Goal: Task Accomplishment & Management: Manage account settings

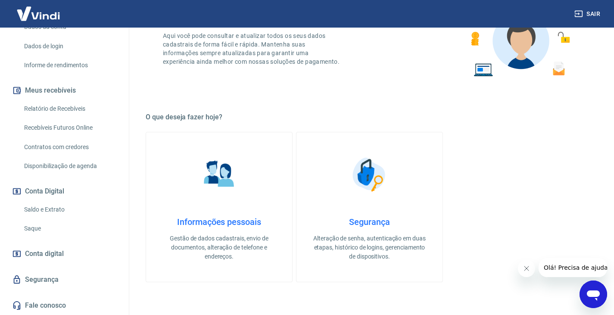
scroll to position [172, 0]
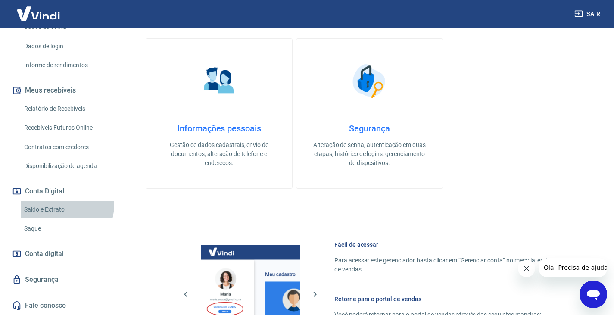
click at [61, 205] on link "Saldo e Extrato" at bounding box center [70, 210] width 98 height 18
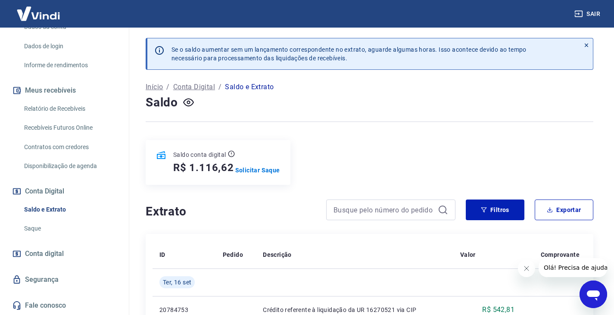
click at [488, 126] on div at bounding box center [370, 121] width 448 height 21
click at [67, 112] on link "Relatório de Recebíveis" at bounding box center [70, 109] width 98 height 18
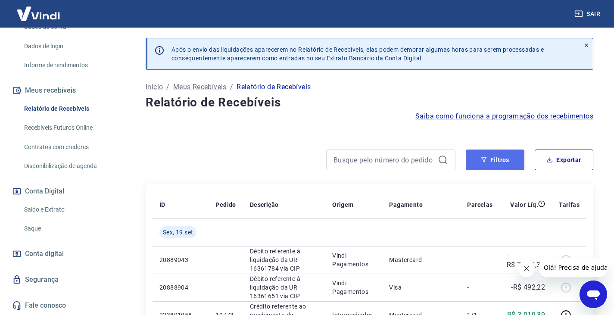
click at [510, 156] on button "Filtros" at bounding box center [495, 159] width 59 height 21
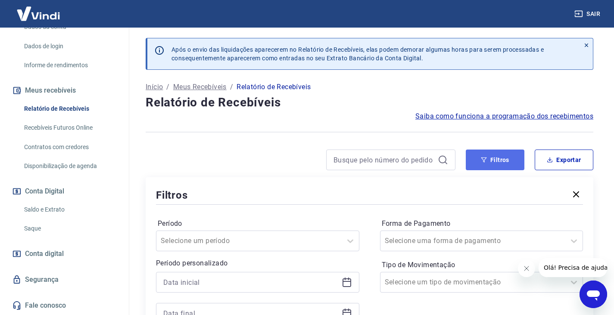
click at [510, 156] on button "Filtros" at bounding box center [495, 159] width 59 height 21
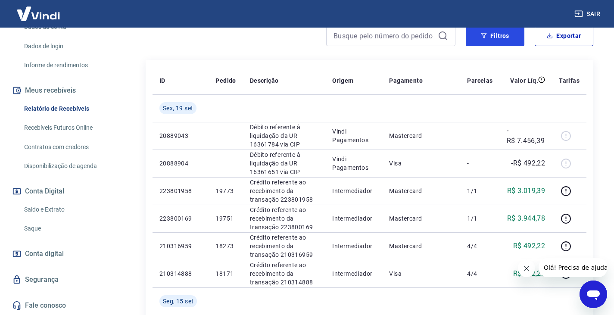
scroll to position [43, 0]
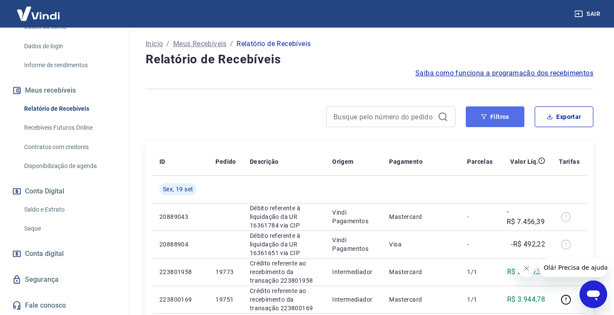
click at [497, 121] on button "Filtros" at bounding box center [495, 116] width 59 height 21
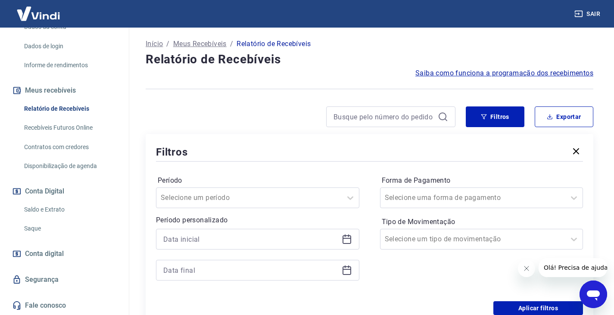
click at [347, 236] on icon at bounding box center [346, 239] width 9 height 9
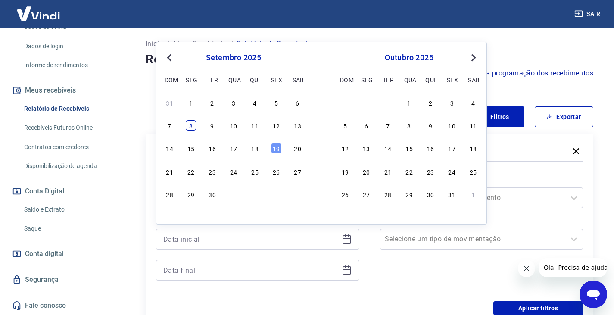
click at [191, 126] on div "8" at bounding box center [191, 125] width 10 height 10
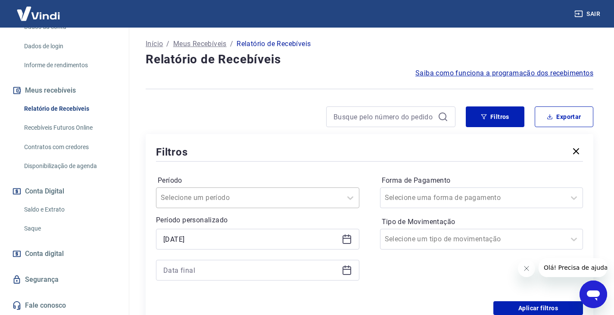
type input "08/09/2025"
click at [347, 270] on icon at bounding box center [347, 270] width 10 height 10
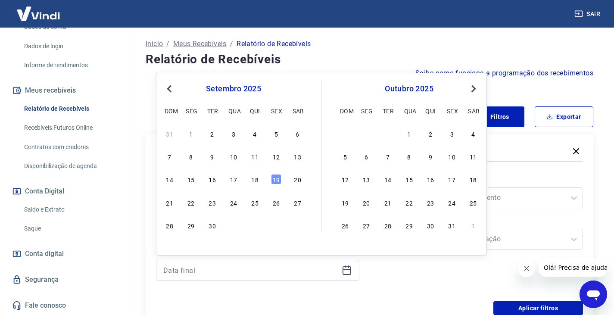
drag, startPoint x: 258, startPoint y: 179, endPoint x: 333, endPoint y: 271, distance: 118.7
click at [257, 179] on div "18" at bounding box center [255, 179] width 10 height 10
type input "18/09/2025"
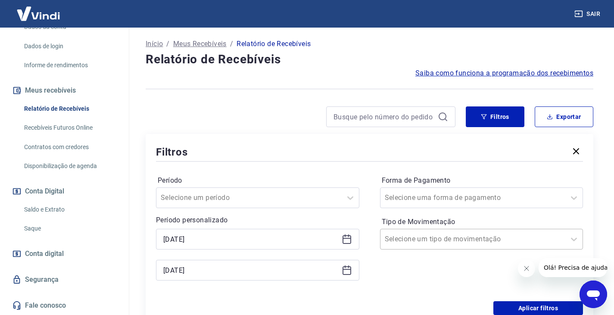
click at [477, 238] on div at bounding box center [473, 239] width 177 height 12
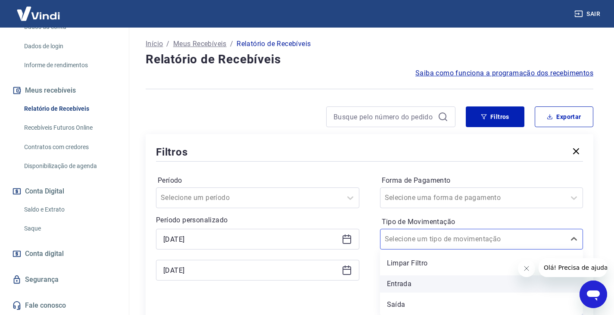
drag, startPoint x: 420, startPoint y: 299, endPoint x: 418, endPoint y: 277, distance: 22.9
click at [418, 277] on div "Limpar Filtro Entrada Saída" at bounding box center [481, 281] width 203 height 65
click at [409, 280] on div "Entrada" at bounding box center [481, 283] width 203 height 17
click at [407, 281] on div "Forma de Pagamento Selecione uma forma de pagamento Tipo de Movimentação option…" at bounding box center [481, 232] width 203 height 117
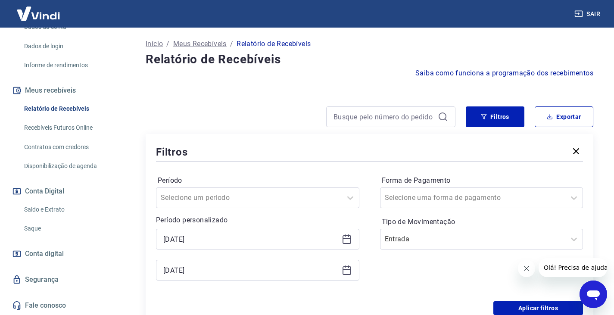
click at [423, 270] on div "Forma de Pagamento Selecione uma forma de pagamento Tipo de Movimentação Entrada" at bounding box center [481, 232] width 203 height 117
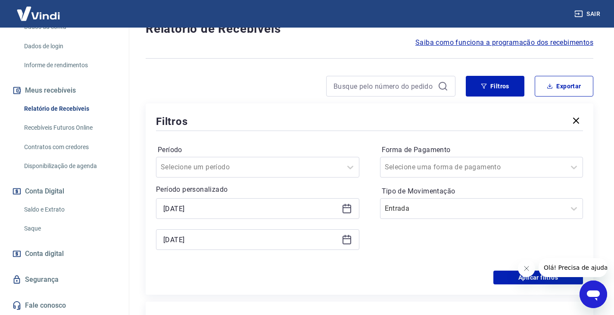
scroll to position [129, 0]
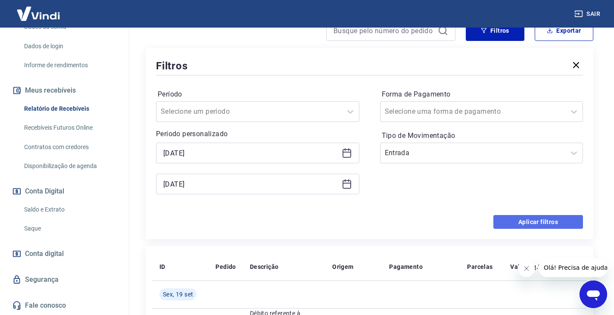
click at [517, 222] on button "Aplicar filtros" at bounding box center [538, 222] width 90 height 14
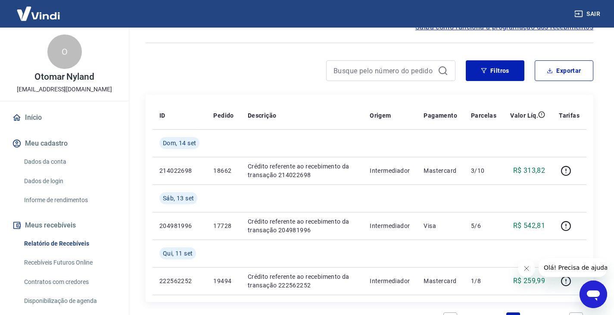
scroll to position [43, 0]
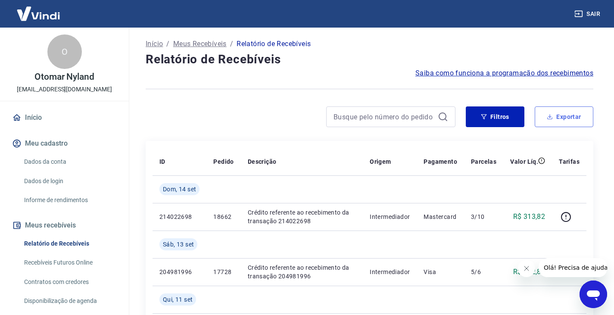
click at [585, 120] on button "Exportar" at bounding box center [564, 116] width 59 height 21
type input "08/09/2025"
type input "18/09/2025"
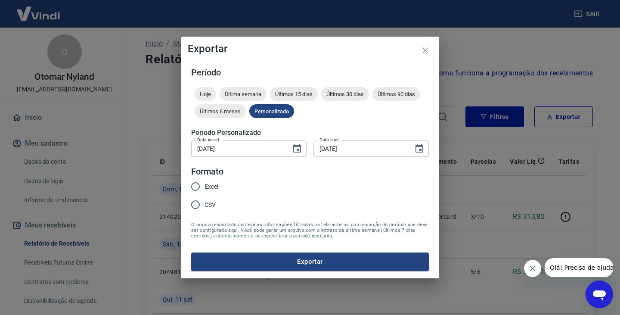
click at [212, 203] on span "CSV" at bounding box center [210, 204] width 11 height 9
click at [205, 203] on input "CSV" at bounding box center [196, 205] width 18 height 18
radio input "true"
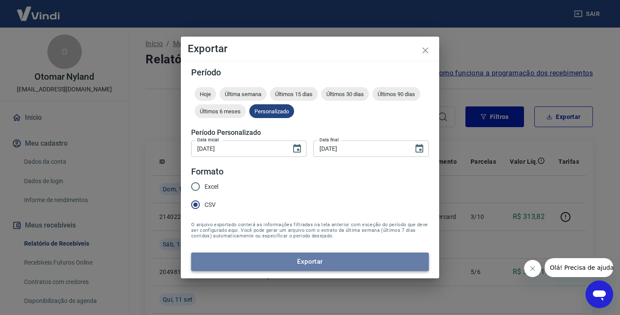
click at [313, 264] on button "Exportar" at bounding box center [310, 261] width 238 height 18
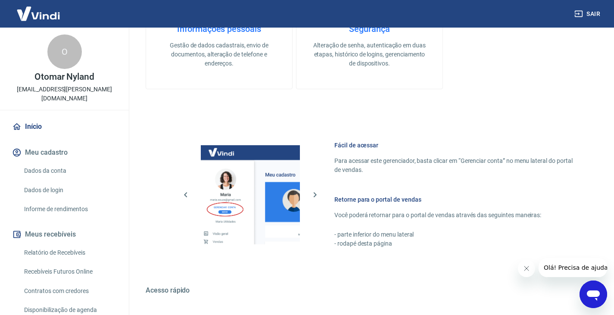
scroll to position [374, 0]
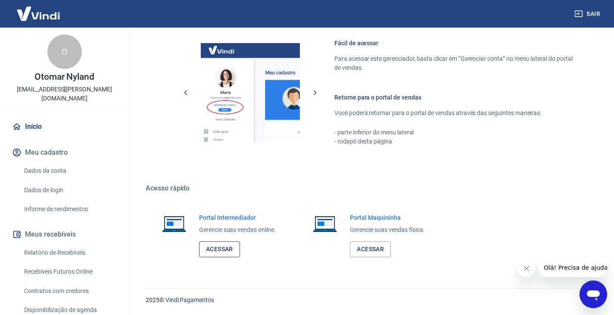
click at [230, 243] on link "Acessar" at bounding box center [219, 249] width 41 height 16
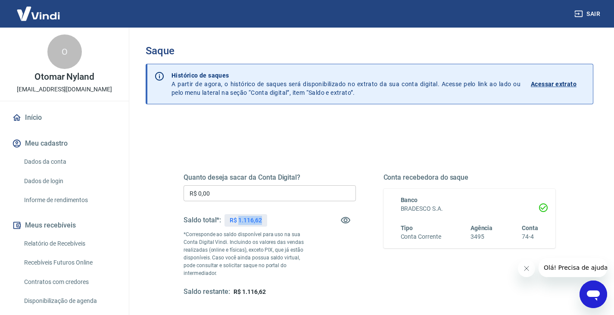
drag, startPoint x: 238, startPoint y: 220, endPoint x: 263, endPoint y: 220, distance: 25.4
click at [263, 220] on div "R$ 1.116,62" at bounding box center [245, 220] width 42 height 12
click at [247, 197] on input "R$ 0,00" at bounding box center [270, 193] width 172 height 16
paste input "text"
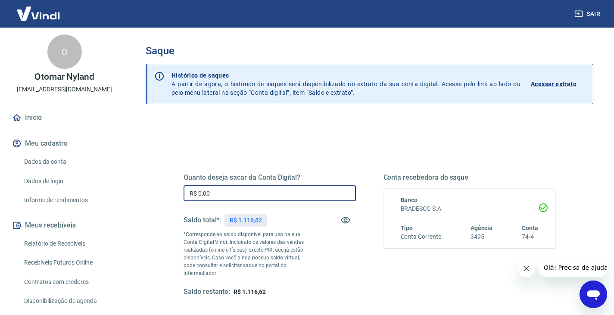
click at [247, 197] on input "R$ 0,00" at bounding box center [270, 193] width 172 height 16
paste input "1.116,62"
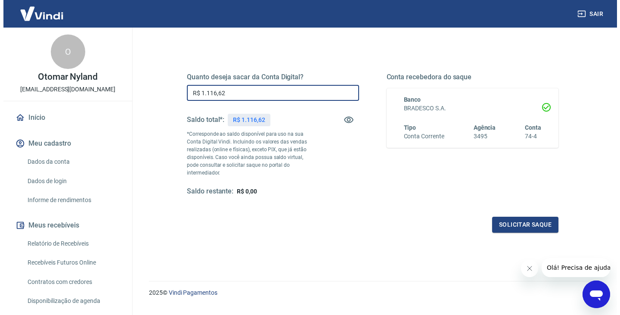
scroll to position [111, 0]
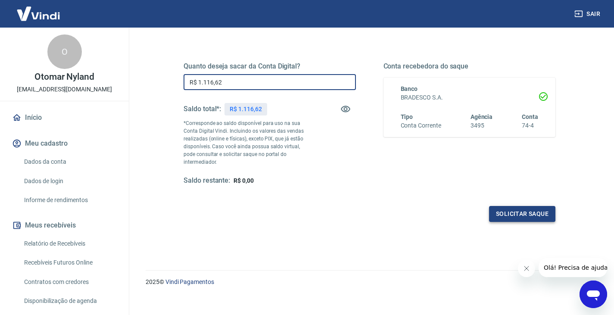
type input "R$ 1.116,62"
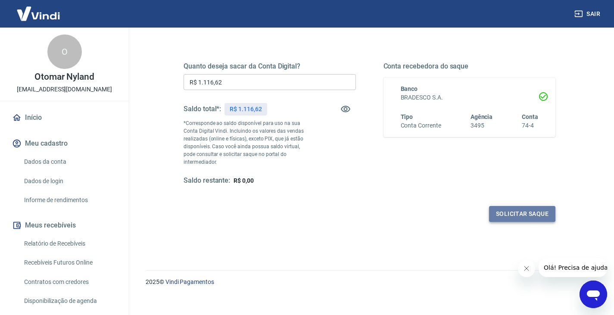
click at [538, 208] on button "Solicitar saque" at bounding box center [522, 214] width 66 height 16
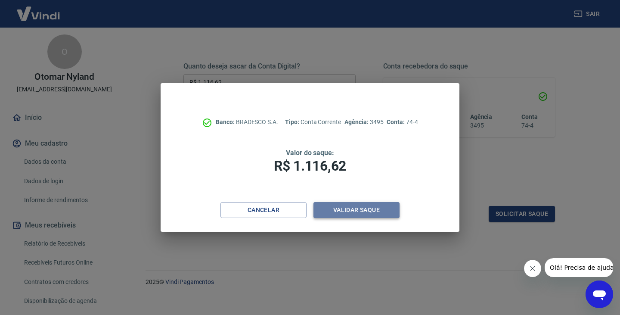
click at [379, 209] on button "Validar saque" at bounding box center [357, 210] width 86 height 16
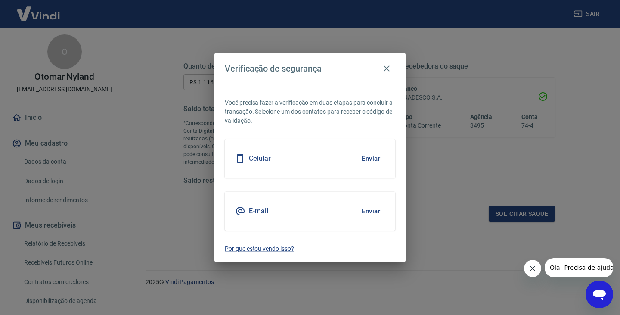
click at [370, 211] on button "Enviar" at bounding box center [371, 211] width 28 height 18
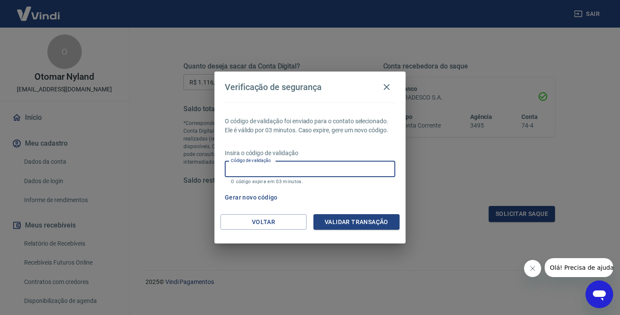
click at [365, 171] on input "Código de validação" at bounding box center [310, 169] width 171 height 16
paste input "760976"
type input "760976"
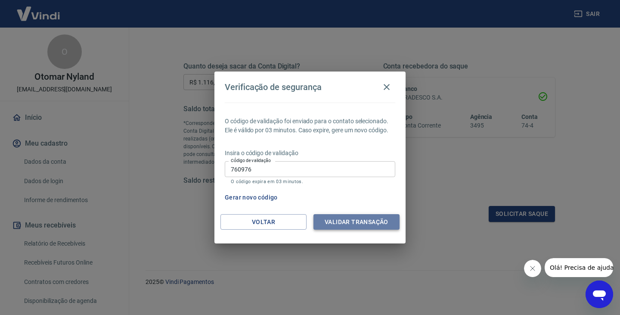
click at [362, 227] on button "Validar transação" at bounding box center [357, 222] width 86 height 16
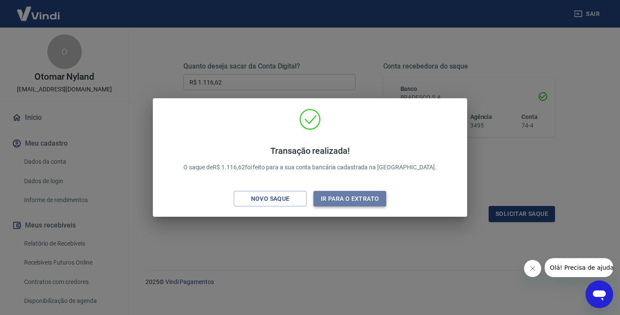
click at [369, 204] on button "Ir para o extrato" at bounding box center [350, 199] width 73 height 16
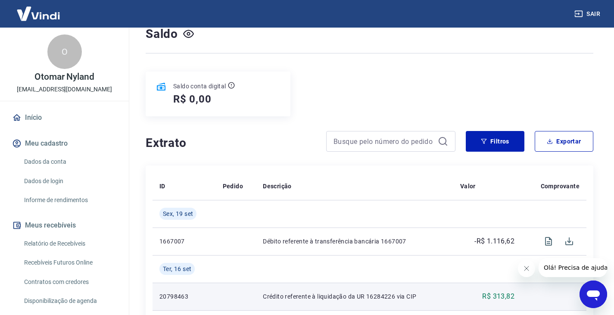
scroll to position [172, 0]
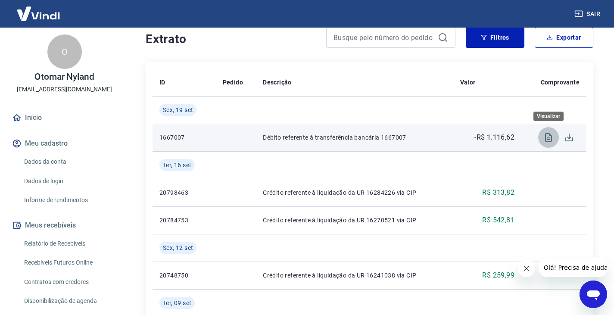
click at [548, 137] on icon "Visualizar" at bounding box center [548, 137] width 7 height 9
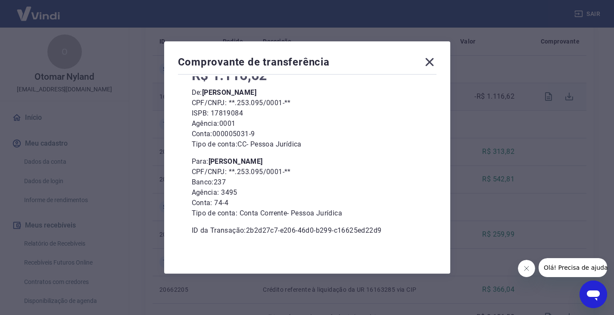
scroll to position [215, 0]
click at [432, 57] on icon at bounding box center [430, 62] width 14 height 14
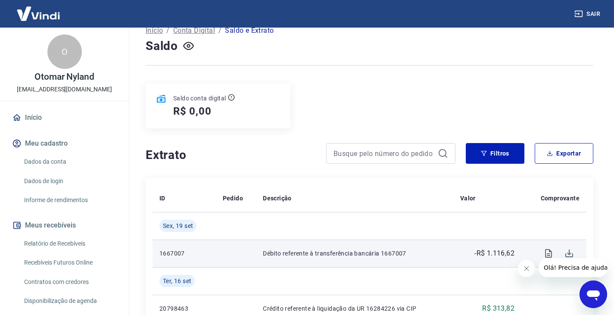
scroll to position [0, 0]
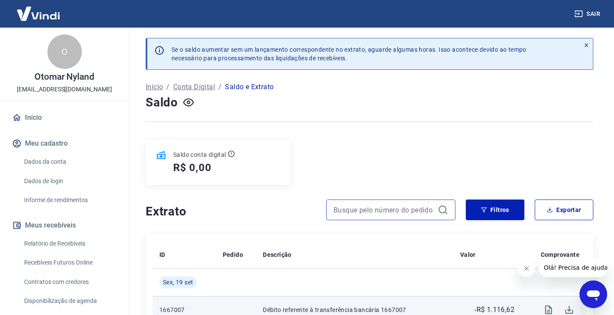
click at [370, 210] on input at bounding box center [383, 209] width 101 height 13
paste input "17410"
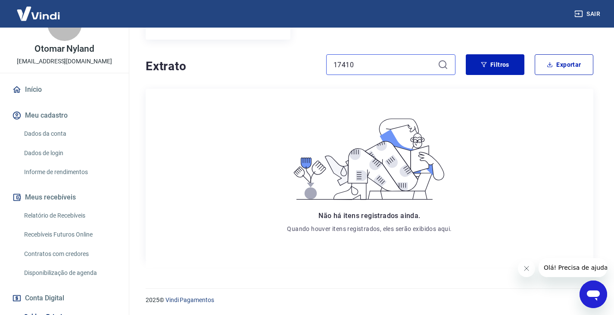
scroll to position [43, 0]
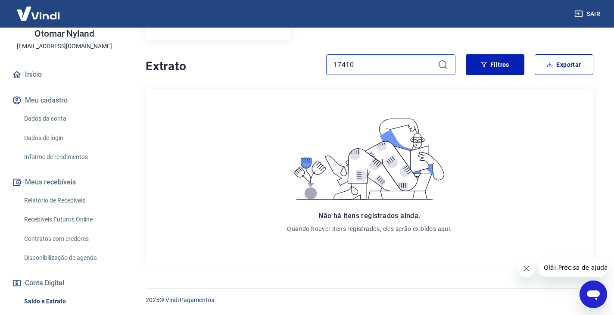
type input "17410"
click at [59, 198] on link "Relatório de Recebíveis" at bounding box center [70, 201] width 98 height 18
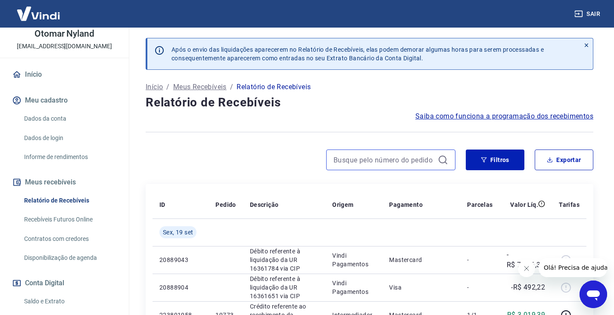
click at [382, 158] on input at bounding box center [383, 159] width 101 height 13
paste input "17410"
click at [378, 164] on input "17410" at bounding box center [383, 159] width 101 height 13
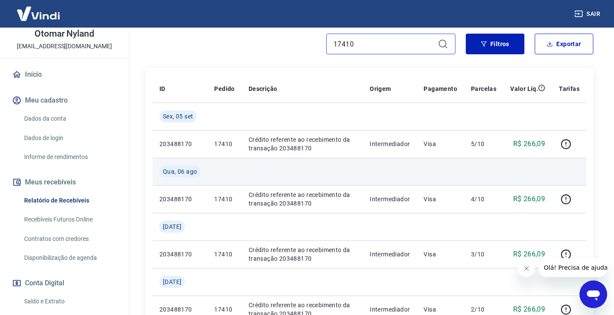
scroll to position [106, 0]
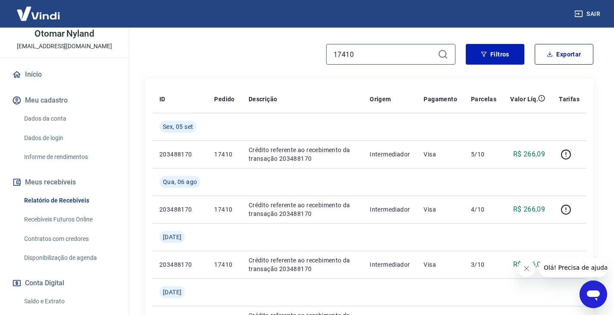
click at [372, 55] on input "17410" at bounding box center [383, 54] width 101 height 13
type input "17410"
